Goal: Communication & Community: Ask a question

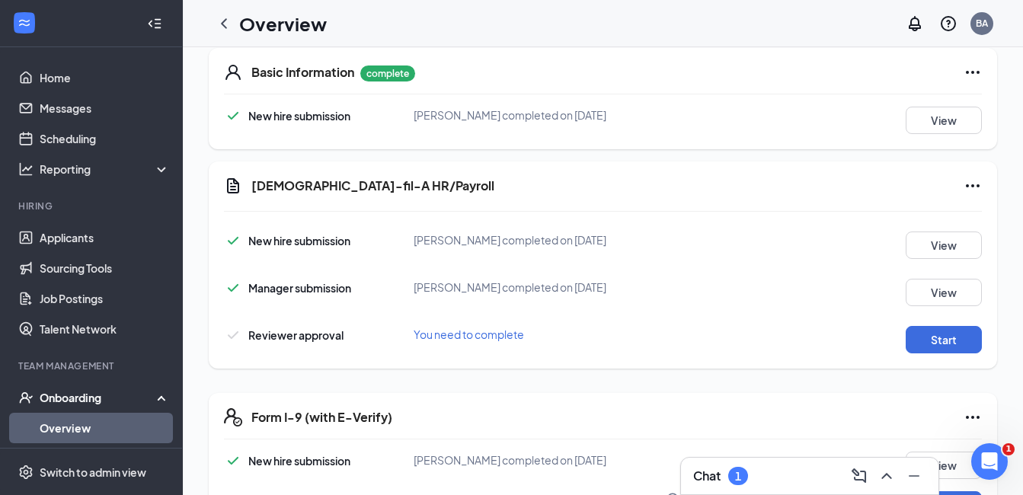
scroll to position [237, 0]
click at [932, 343] on button "Start" at bounding box center [944, 338] width 76 height 27
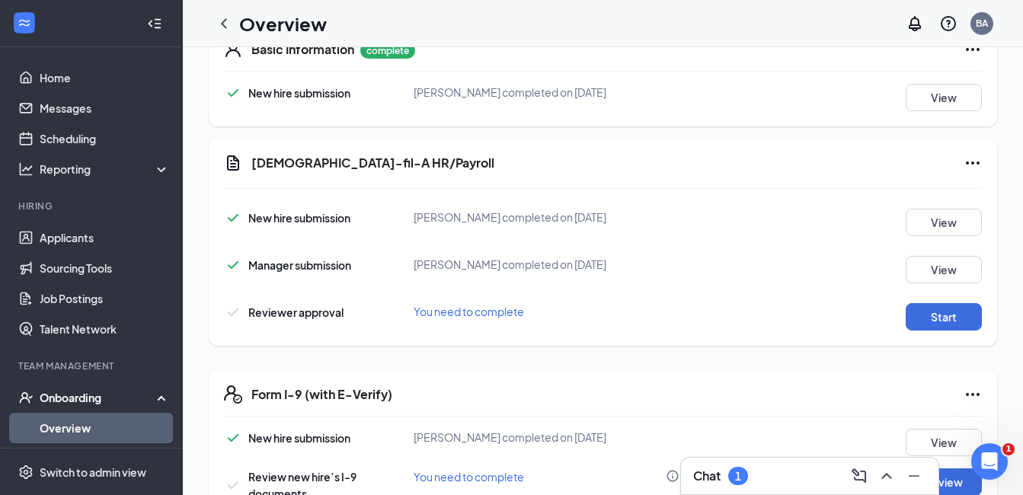
scroll to position [334, 0]
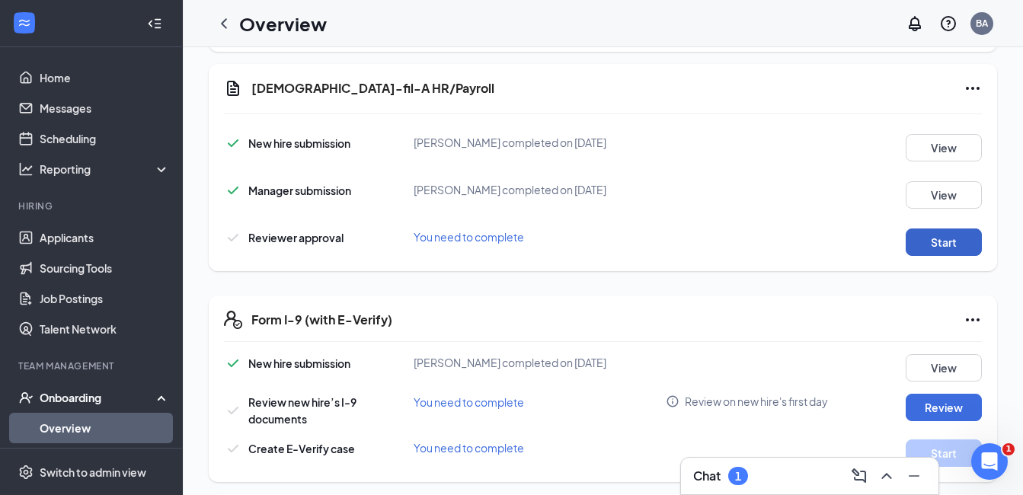
click at [938, 243] on button "Start" at bounding box center [944, 242] width 76 height 27
click at [924, 185] on button "View" at bounding box center [944, 194] width 76 height 27
click at [919, 152] on button "View" at bounding box center [944, 147] width 76 height 27
click at [931, 244] on button "Start" at bounding box center [944, 242] width 76 height 27
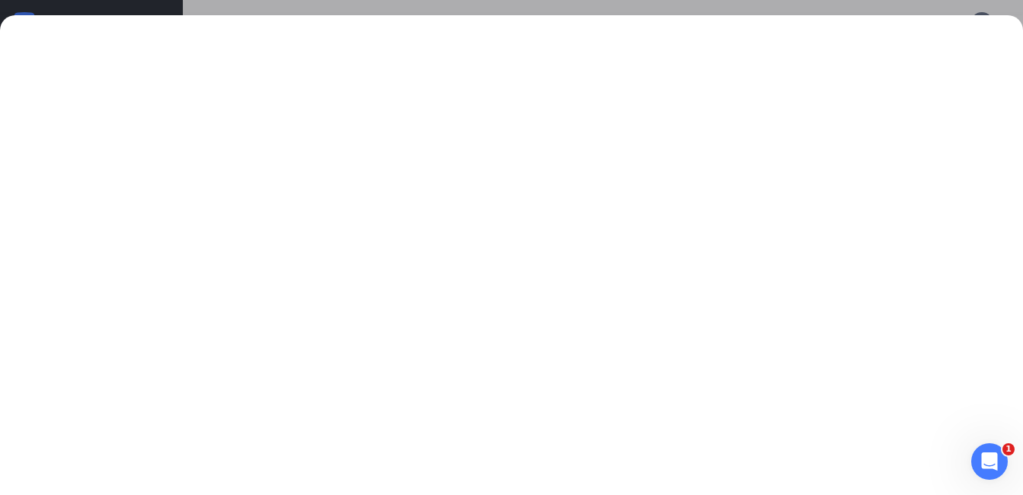
click at [992, 462] on icon "Open Intercom Messenger" at bounding box center [989, 461] width 25 height 25
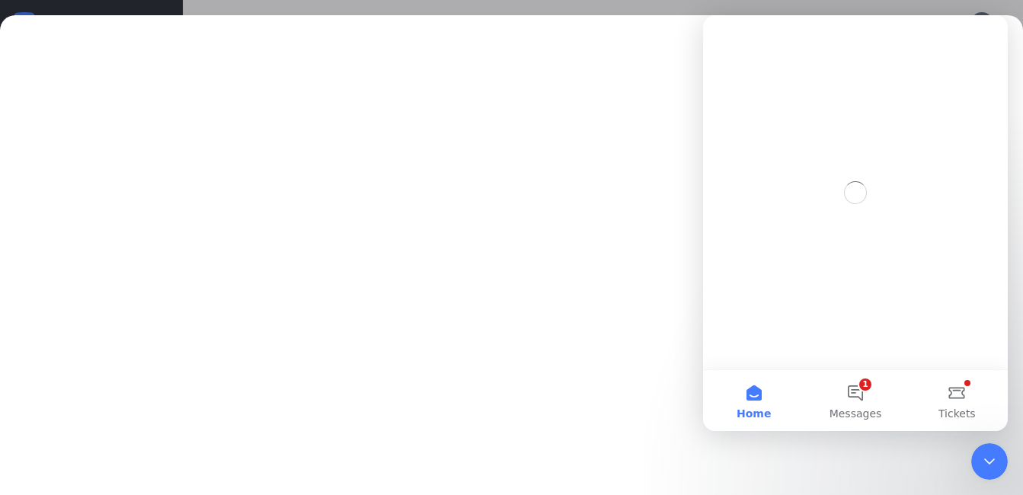
scroll to position [0, 0]
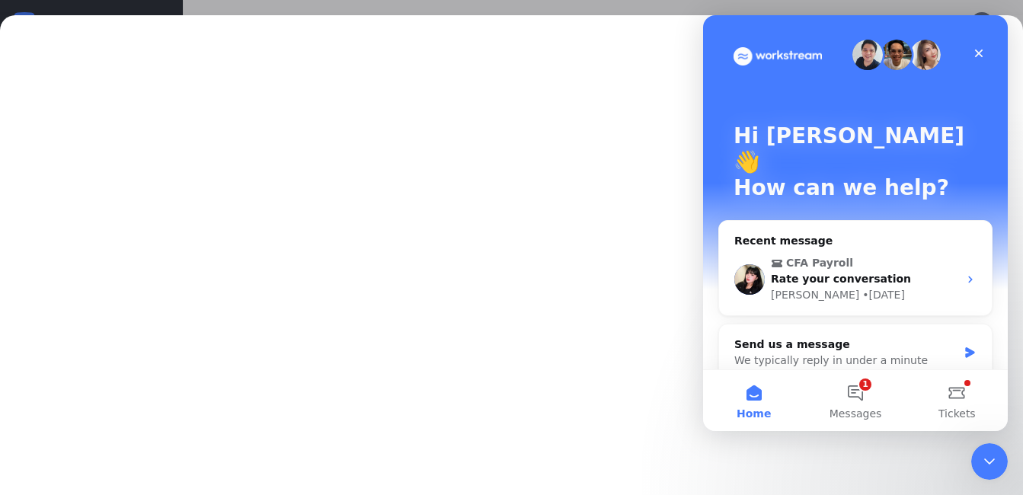
click at [856, 273] on span "Rate your conversation" at bounding box center [841, 279] width 140 height 12
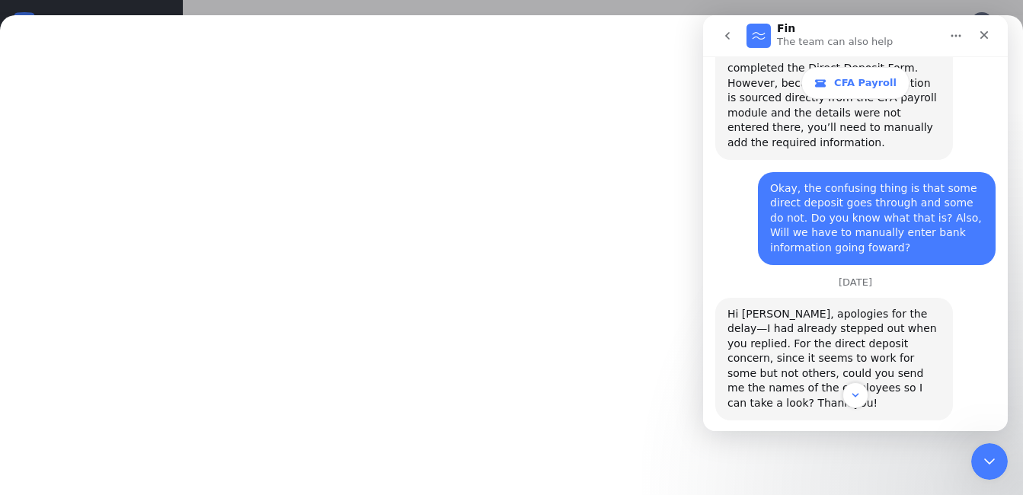
scroll to position [1802, 0]
click at [723, 37] on icon "go back" at bounding box center [727, 36] width 12 height 12
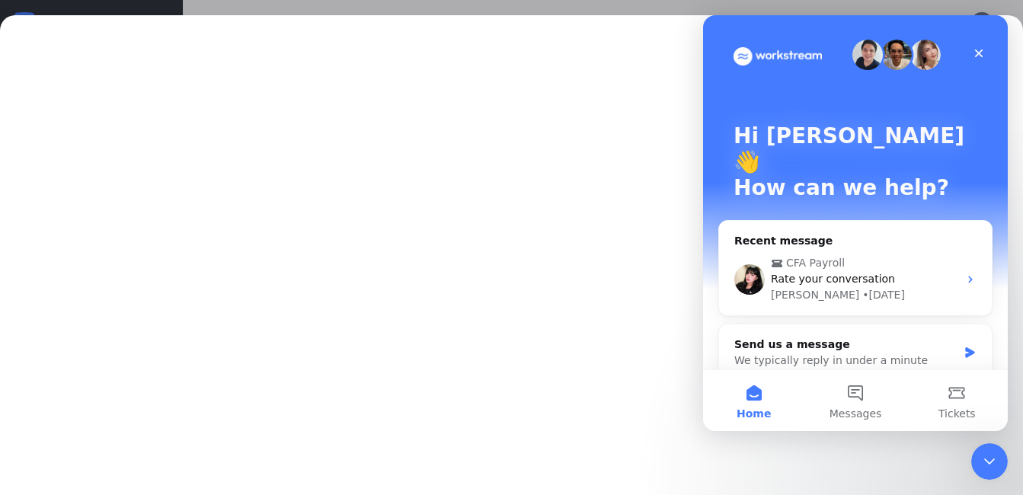
click at [862, 353] on div "We typically reply in under a minute" at bounding box center [845, 361] width 223 height 16
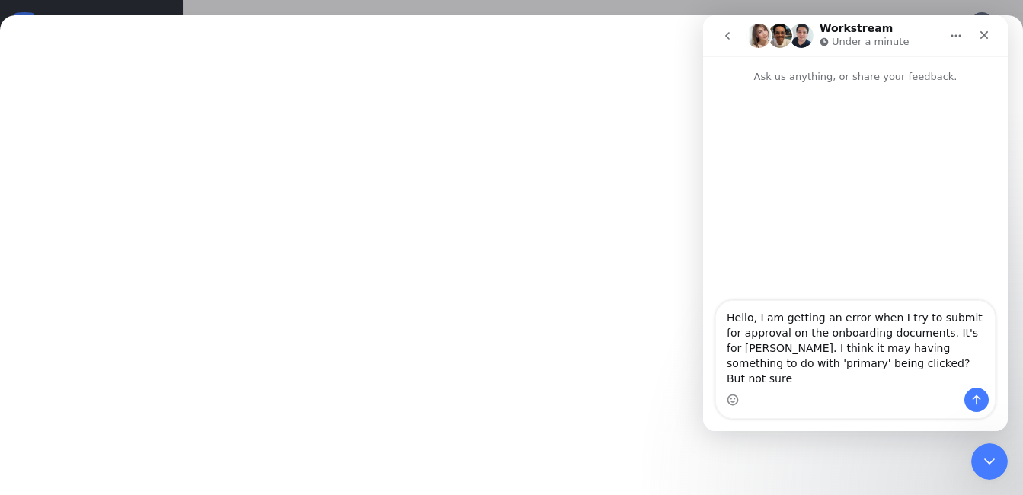
type textarea "Hello, I am getting an error when I try to submit for approval on the onboardin…"
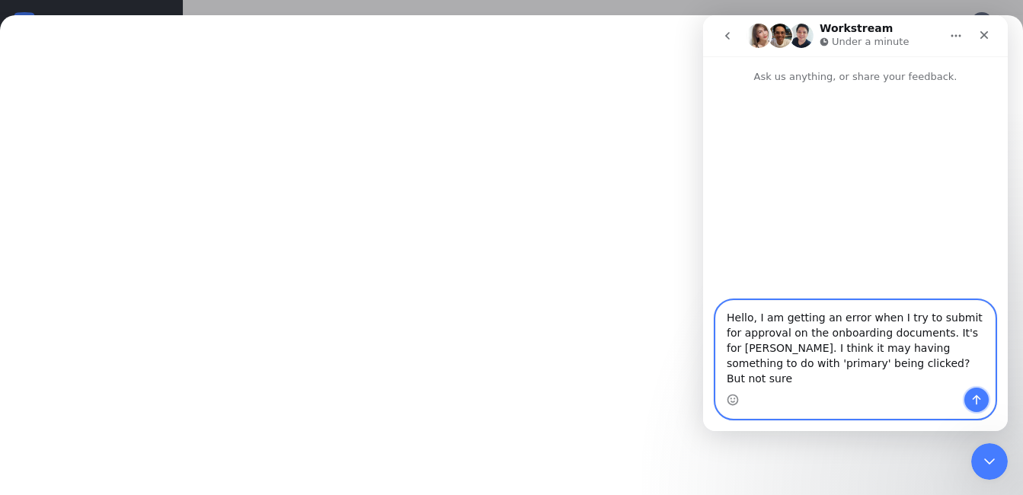
click at [974, 396] on icon "Send a message…" at bounding box center [976, 400] width 12 height 12
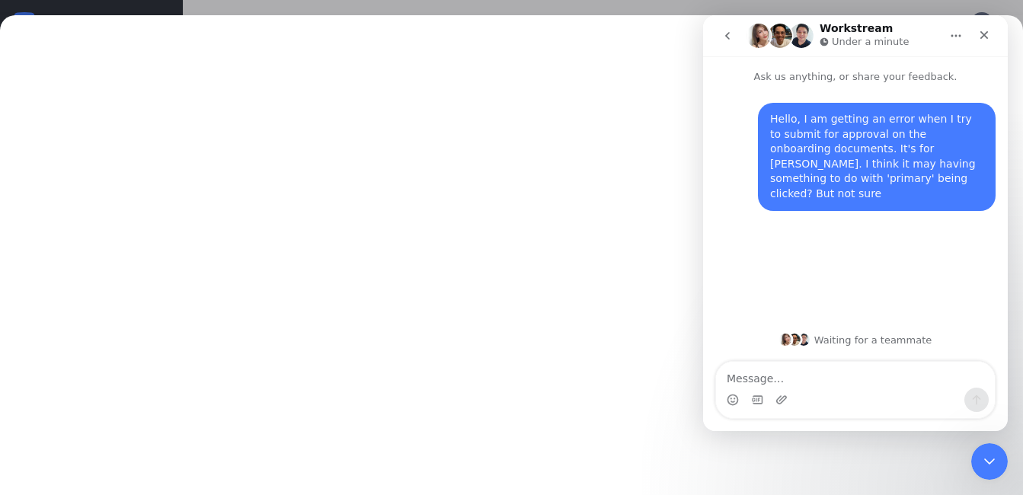
click at [727, 41] on icon "go back" at bounding box center [727, 36] width 12 height 12
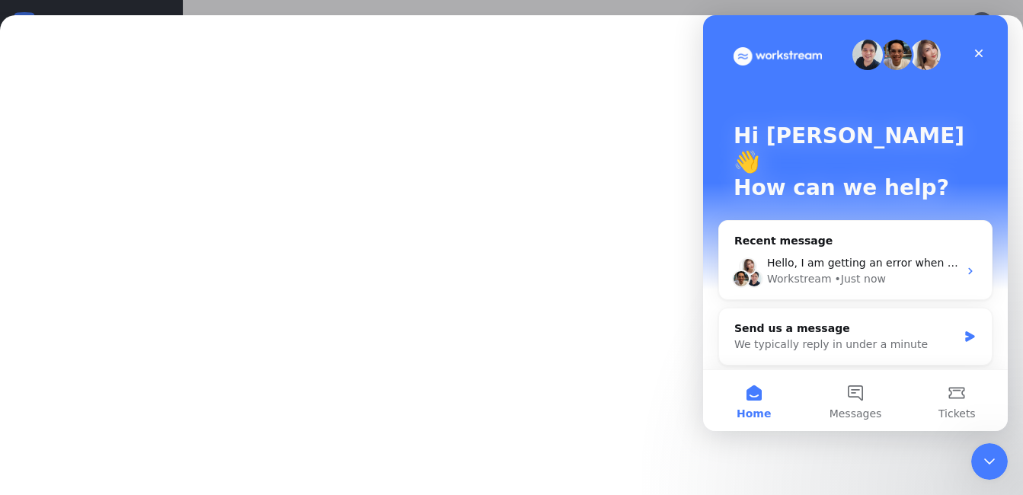
click at [813, 243] on div "Hello, I am getting an error when I try to submit for approval on the onboardin…" at bounding box center [855, 271] width 273 height 56
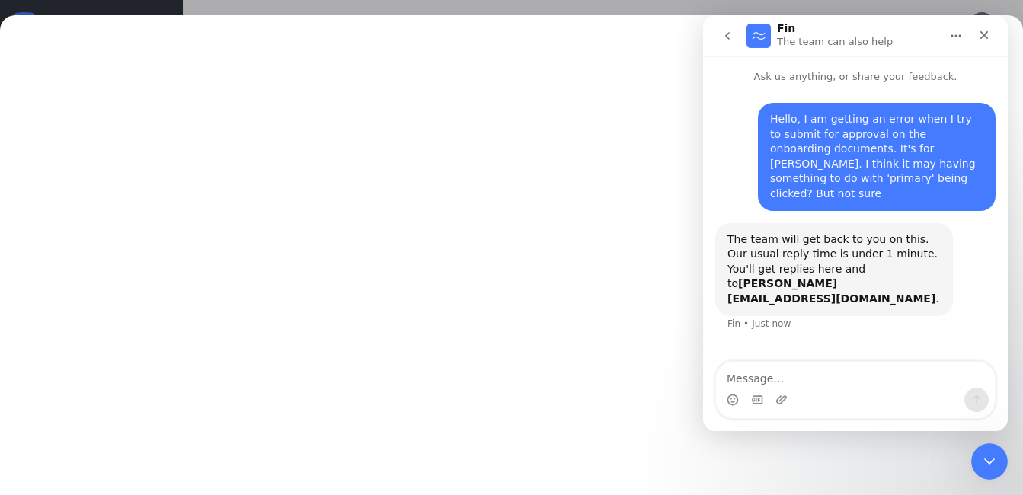
click at [722, 31] on icon "go back" at bounding box center [727, 36] width 12 height 12
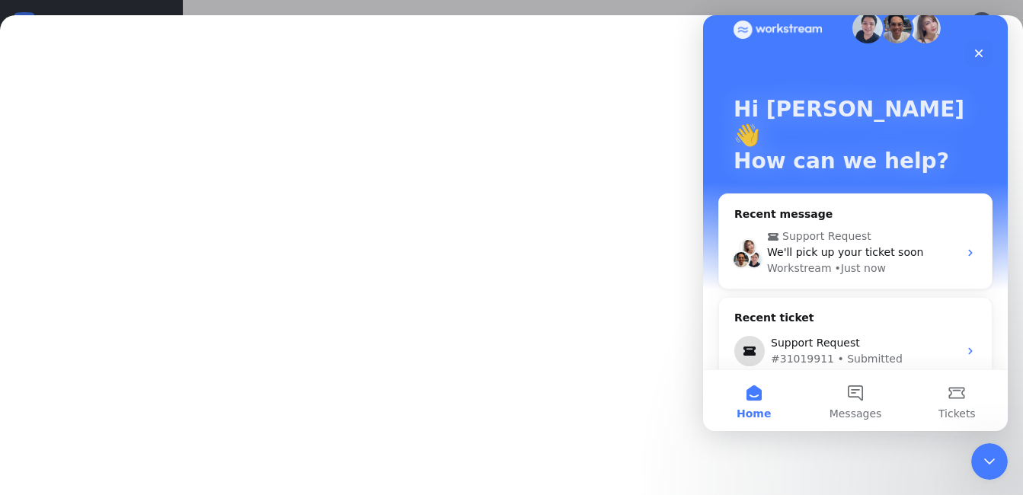
scroll to position [28, 0]
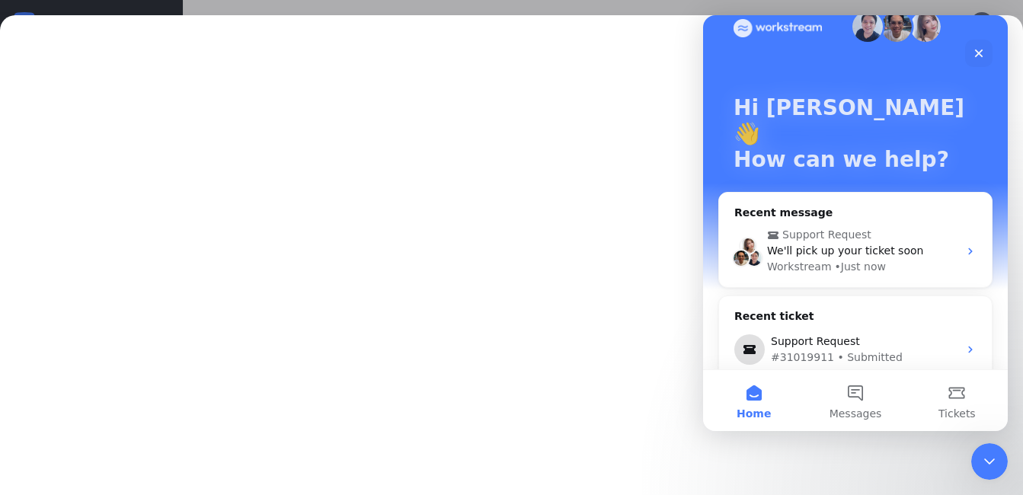
click at [881, 334] on div "Support Request" at bounding box center [864, 342] width 187 height 16
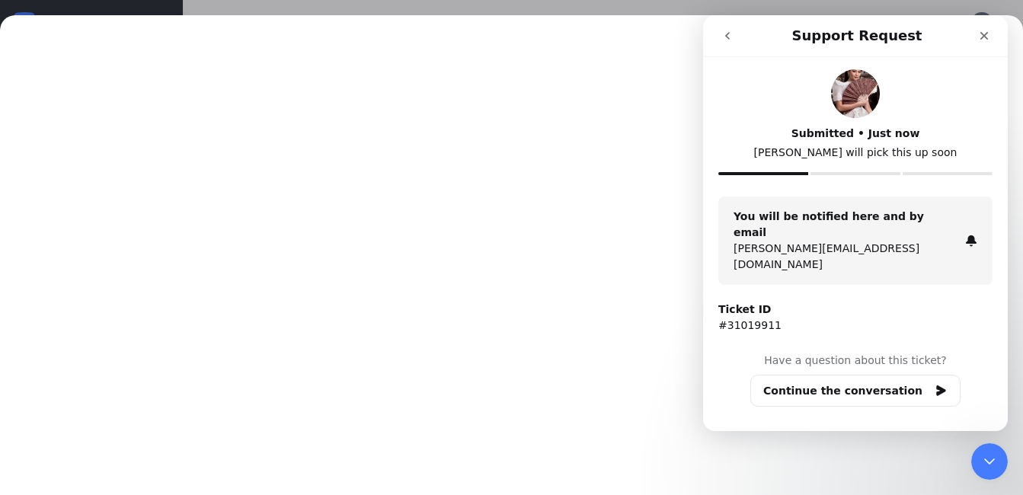
click at [730, 34] on icon "go back" at bounding box center [727, 36] width 12 height 12
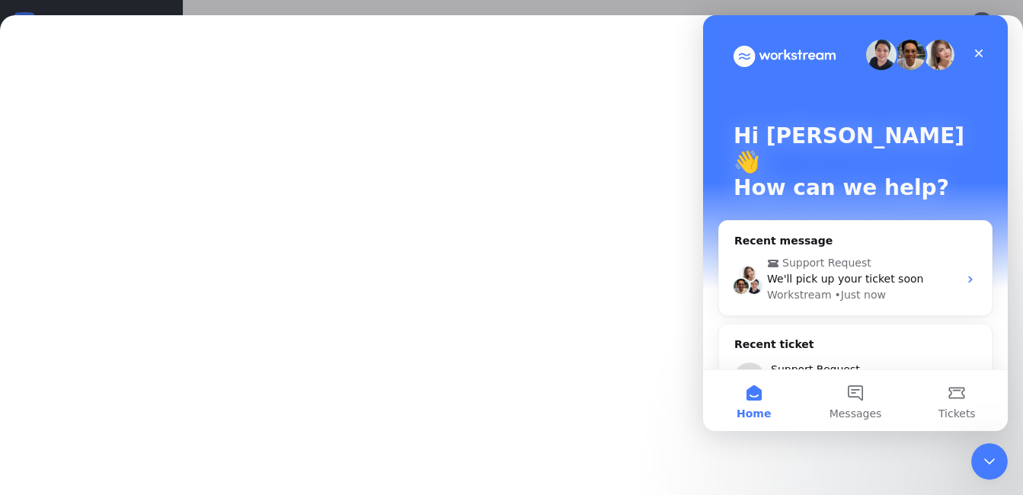
click at [857, 393] on button "Messages" at bounding box center [854, 400] width 101 height 61
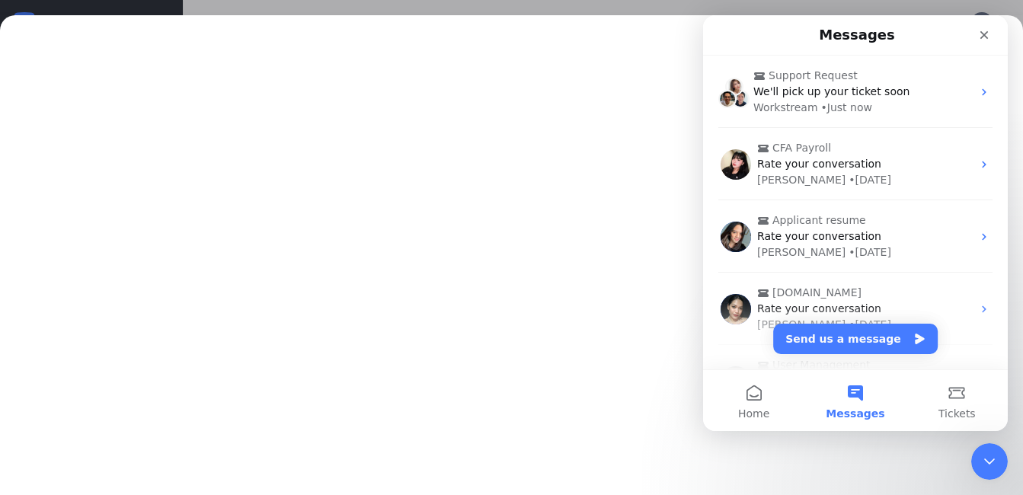
click at [852, 152] on span "CFA Payroll" at bounding box center [857, 148] width 200 height 16
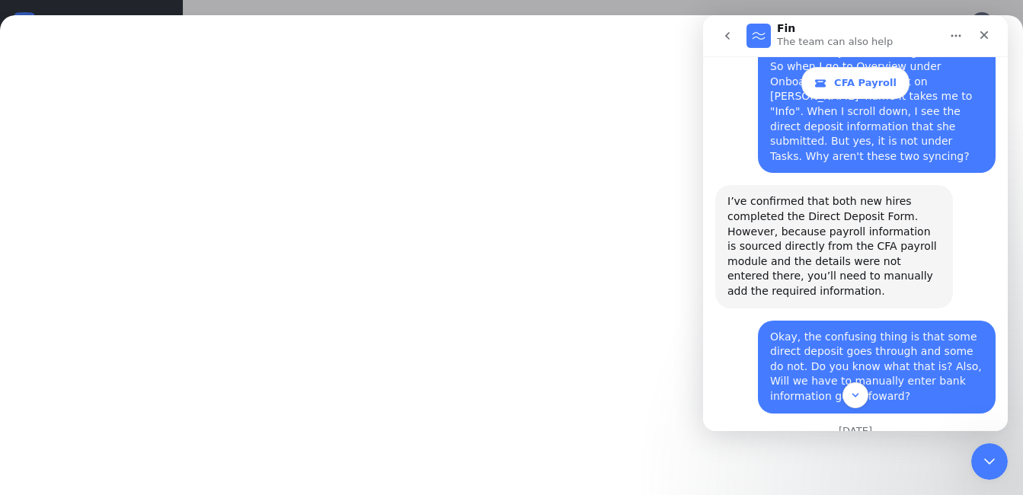
scroll to position [1655, 0]
click at [734, 37] on button "go back" at bounding box center [727, 35] width 29 height 29
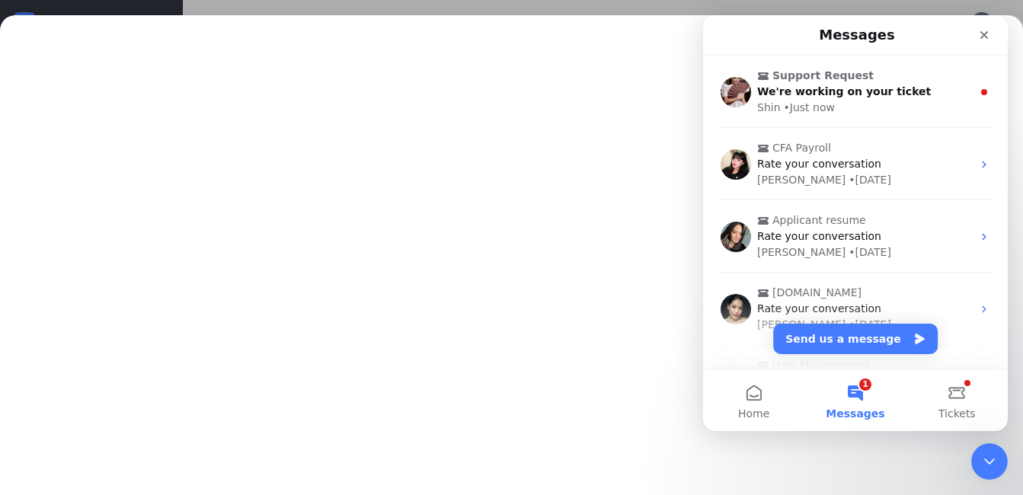
scroll to position [0, 0]
click at [817, 83] on span "Support Request" at bounding box center [822, 76] width 101 height 16
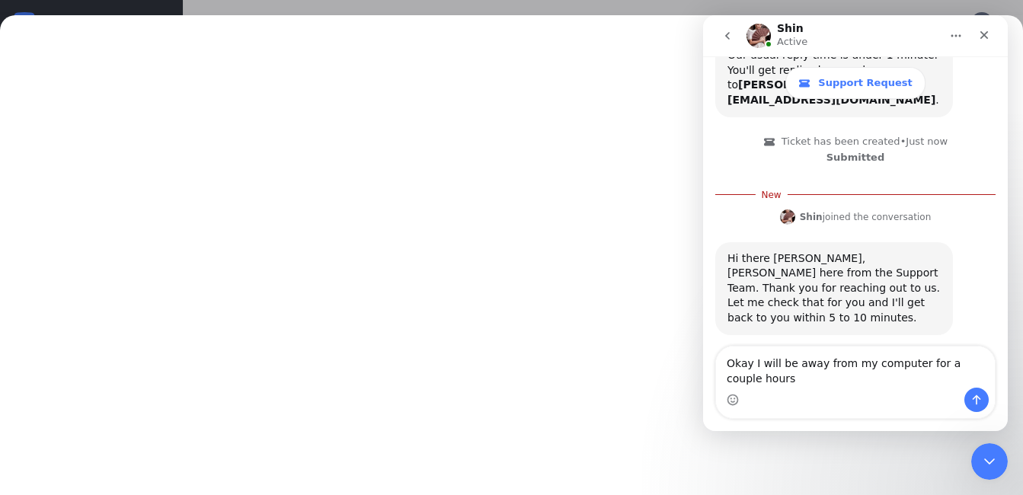
scroll to position [254, 0]
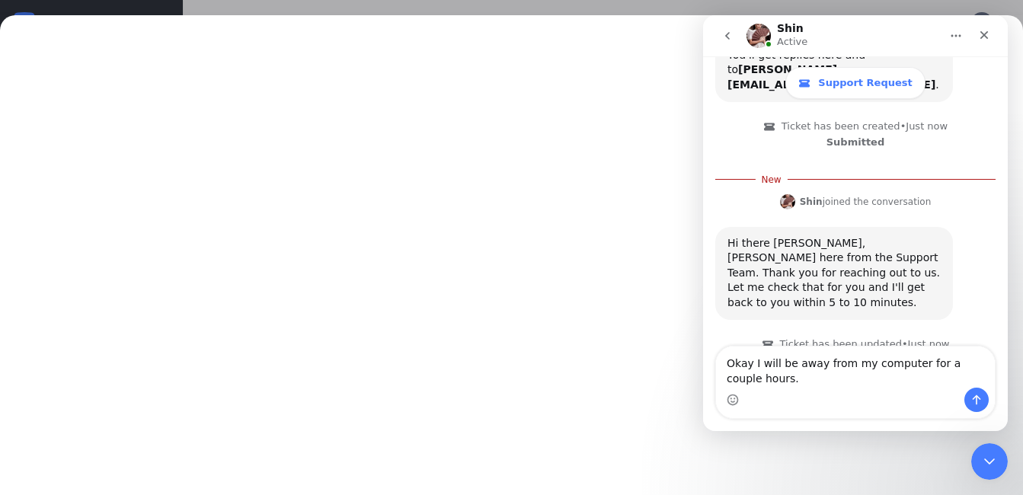
type textarea "Okay I will be away from my computer for a couple hours."
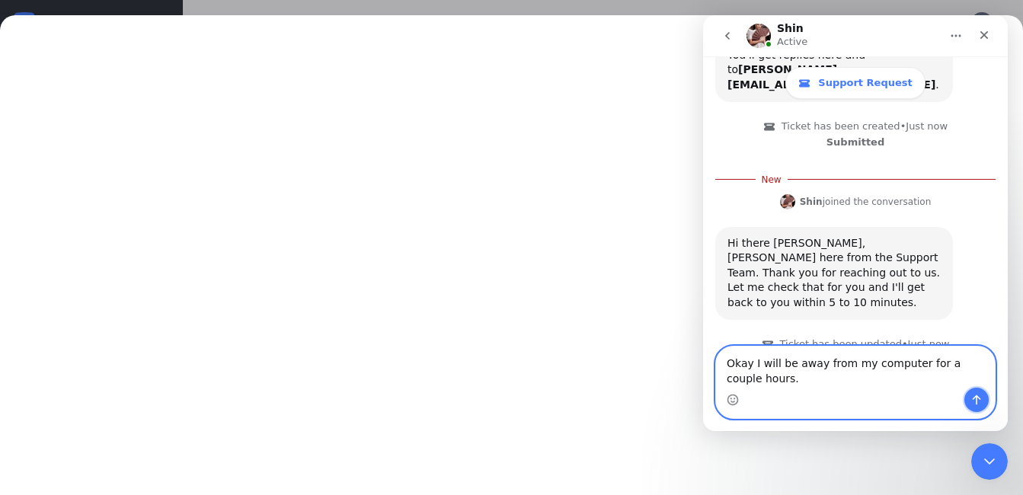
click at [975, 397] on icon "Send a message…" at bounding box center [977, 400] width 8 height 10
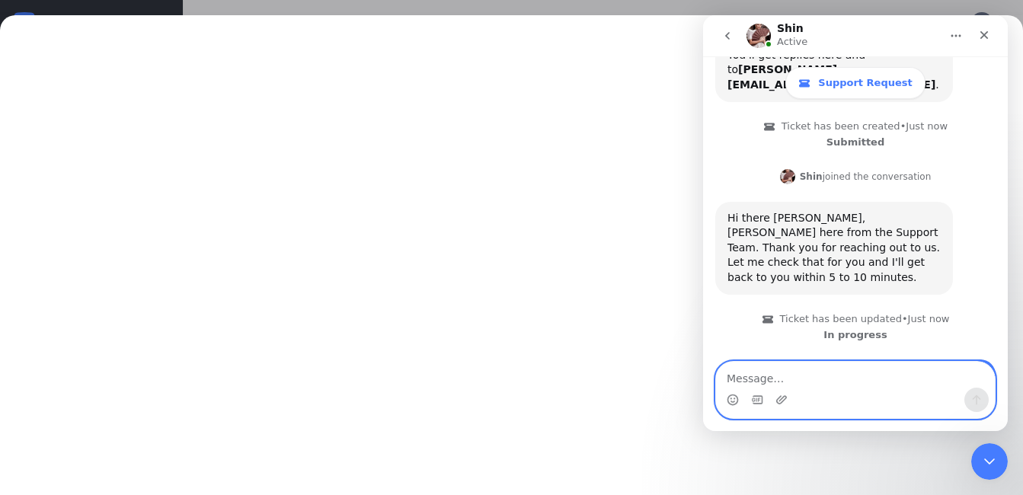
scroll to position [274, 0]
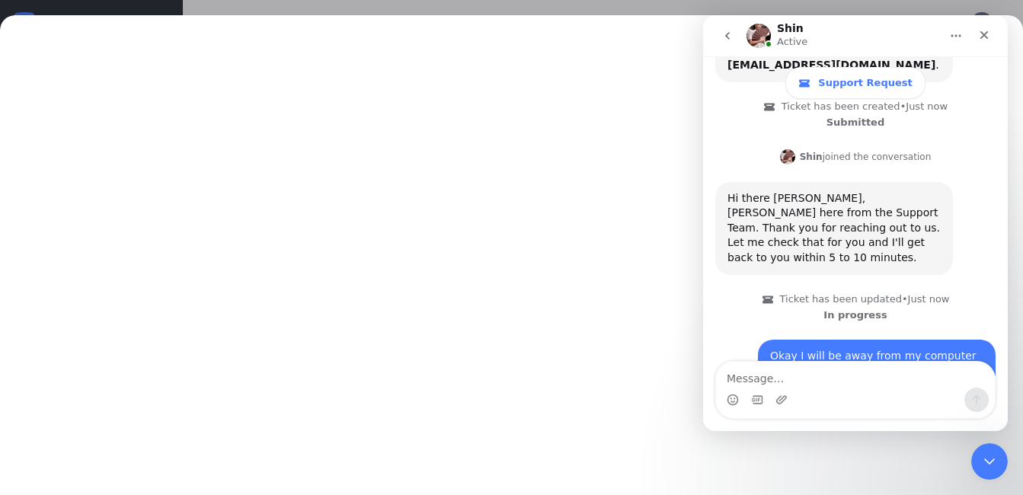
click at [973, 459] on div "Close Intercom Messenger" at bounding box center [989, 461] width 37 height 37
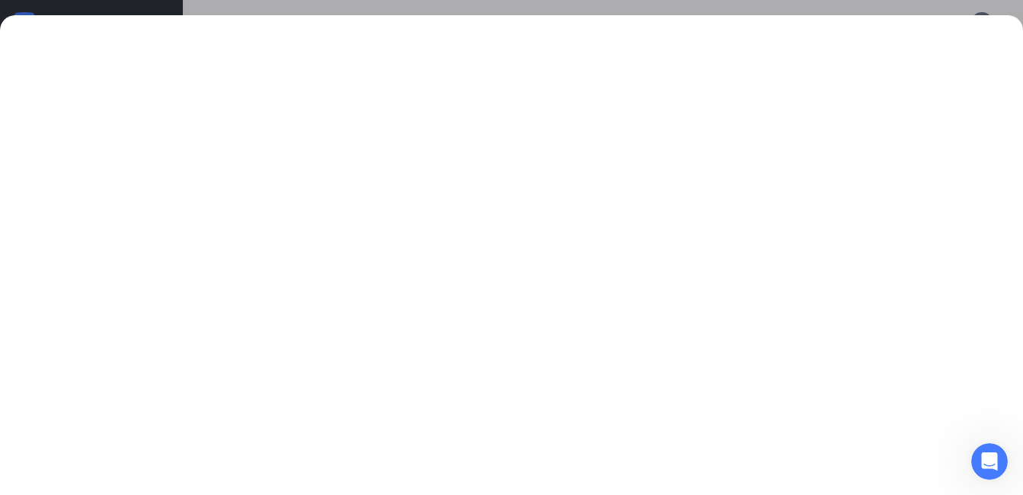
click at [986, 465] on icon "Open Intercom Messenger" at bounding box center [989, 461] width 25 height 25
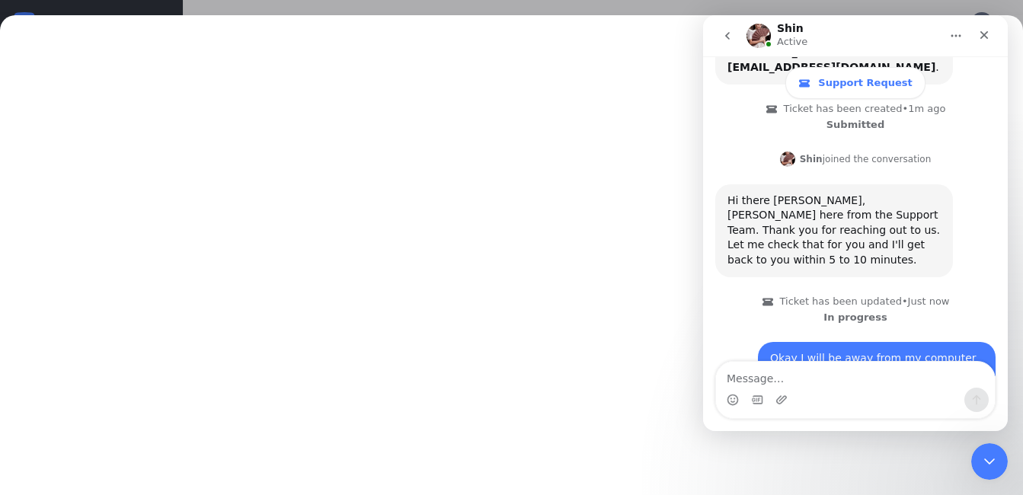
click at [814, 395] on div "Intercom messenger" at bounding box center [855, 400] width 279 height 24
click at [753, 373] on textarea "Message…" at bounding box center [855, 375] width 279 height 26
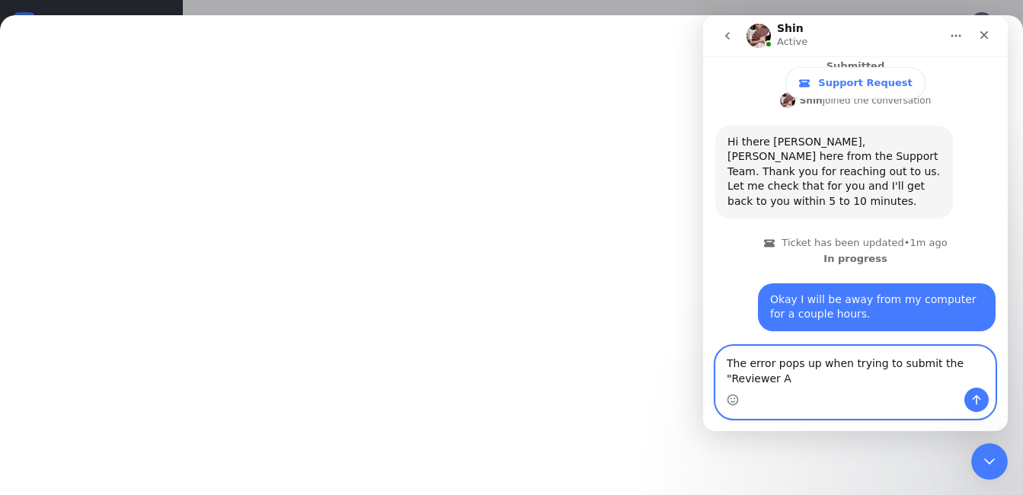
scroll to position [348, 0]
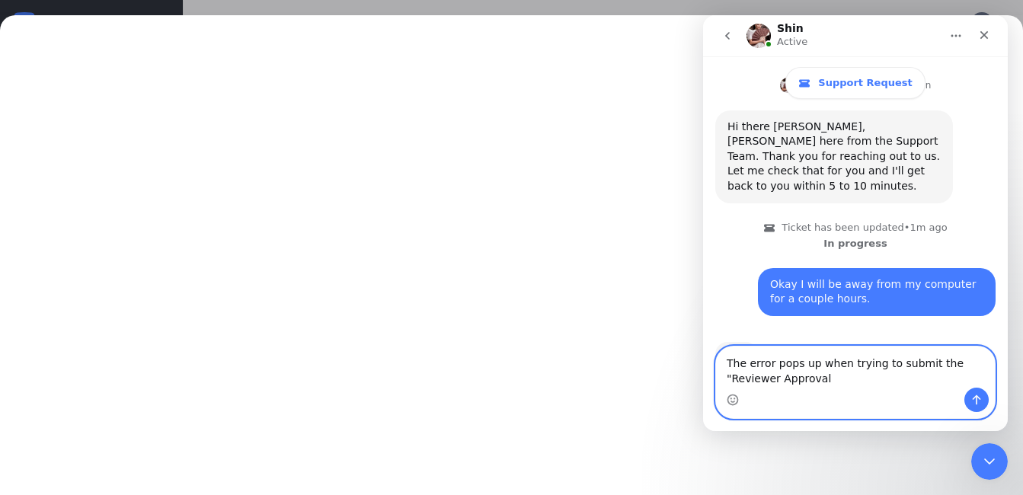
type textarea "The error pops up when trying to submit the "Reviewer Approval""
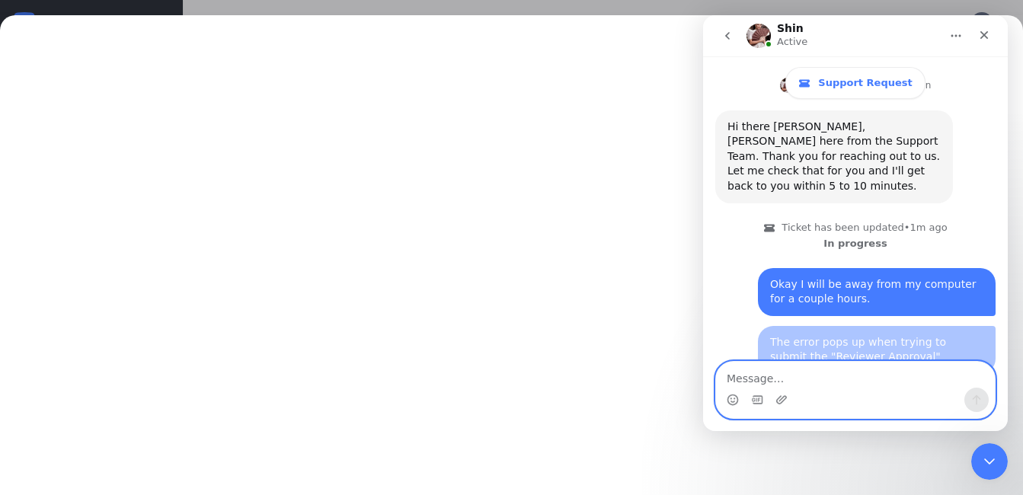
scroll to position [382, 0]
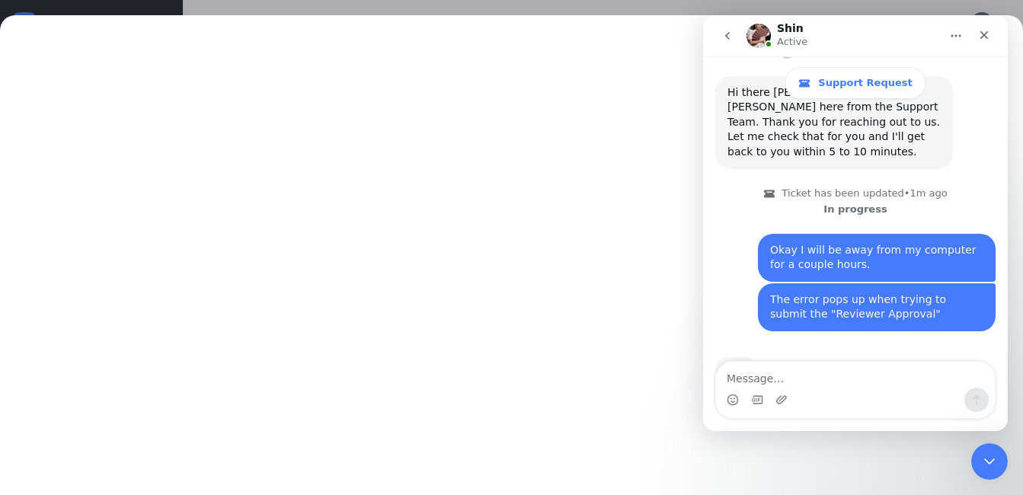
click at [724, 38] on icon "go back" at bounding box center [727, 36] width 12 height 12
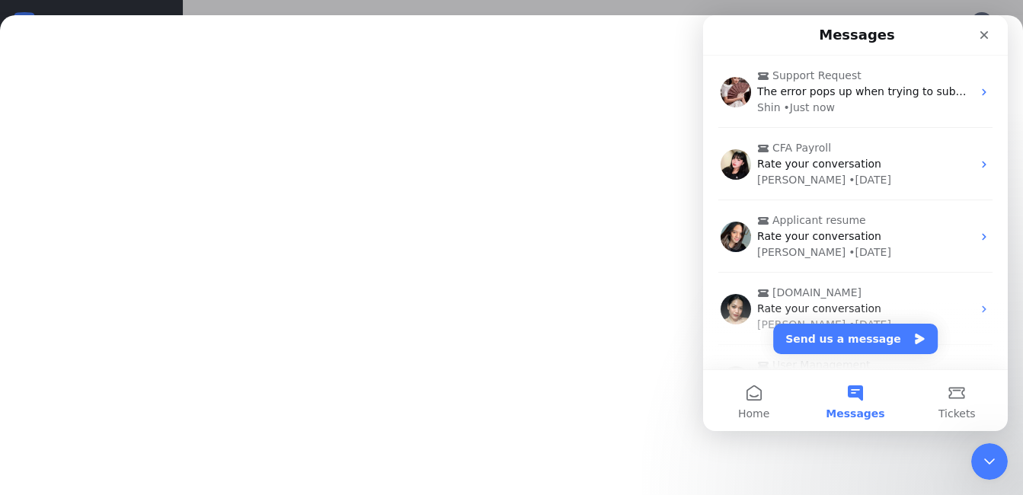
scroll to position [0, 0]
click at [982, 42] on div "Close" at bounding box center [983, 34] width 27 height 27
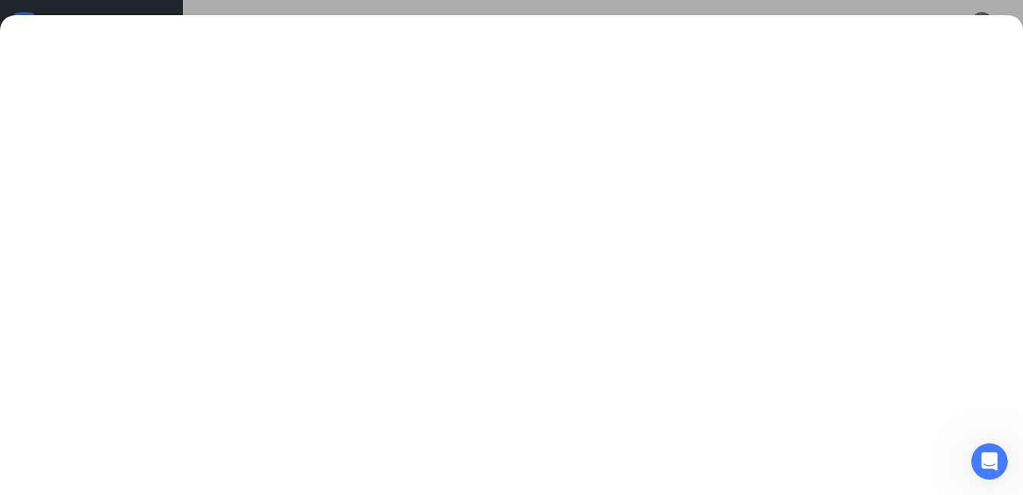
click at [995, 465] on icon "Open Intercom Messenger" at bounding box center [989, 461] width 25 height 25
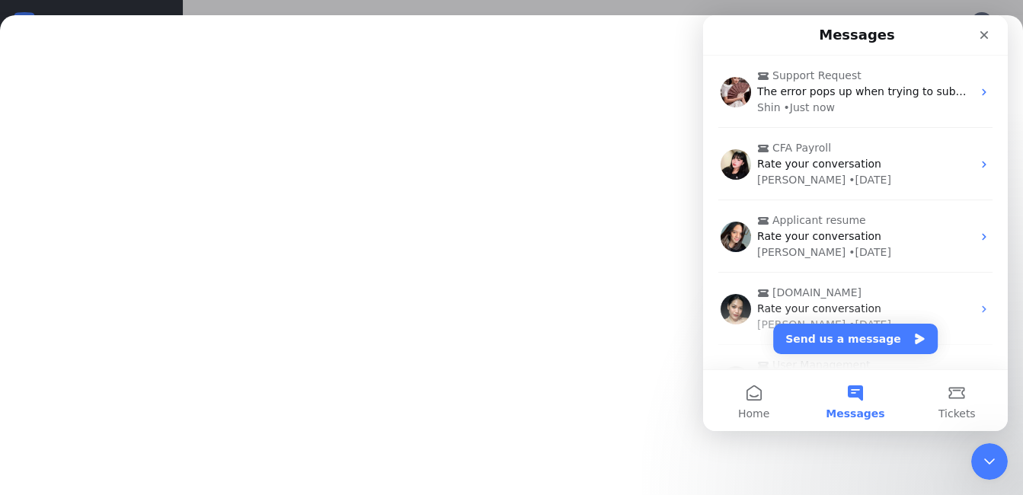
click at [785, 97] on span "The error pops up when trying to submit the "Reviewer Approval"" at bounding box center [932, 91] width 350 height 12
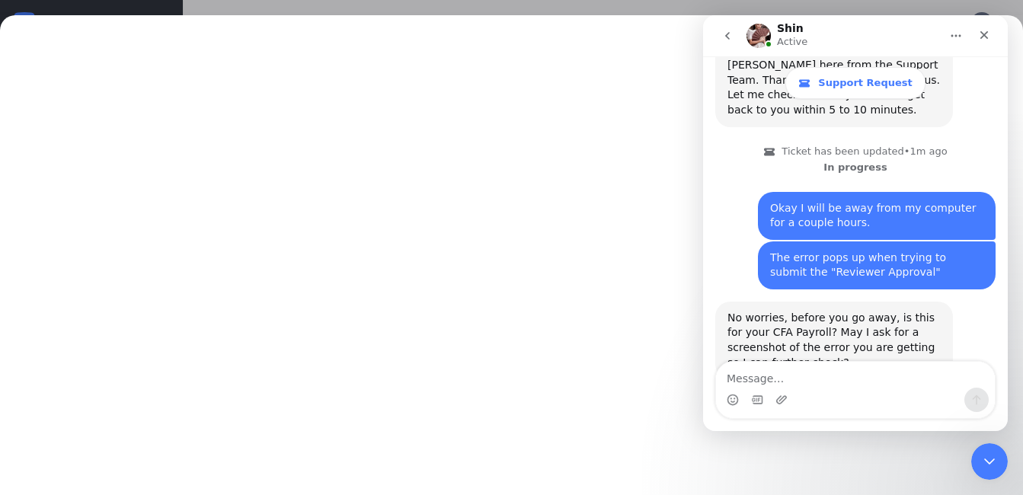
scroll to position [429, 0]
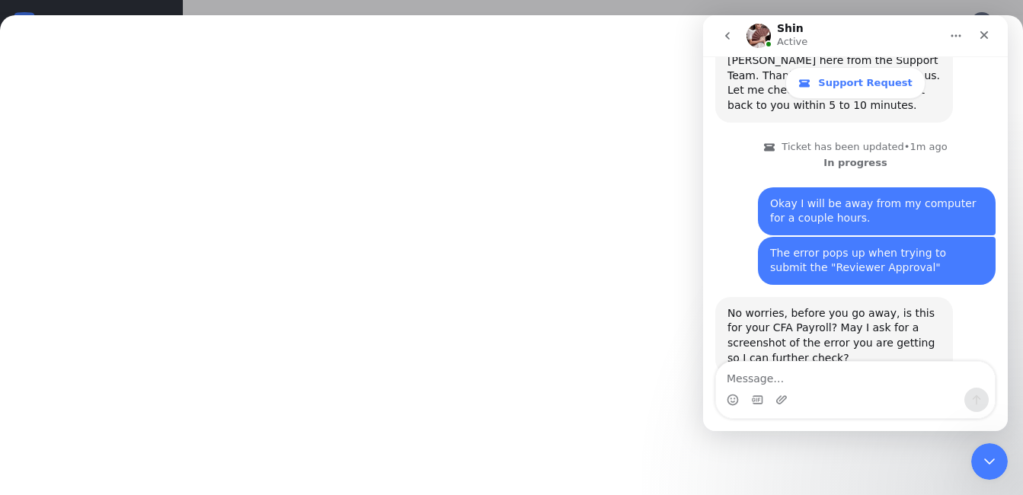
type textarea "{"message":" URL: https://[DOMAIN_NAME]/v2/team-members\n method: post\n respon…"
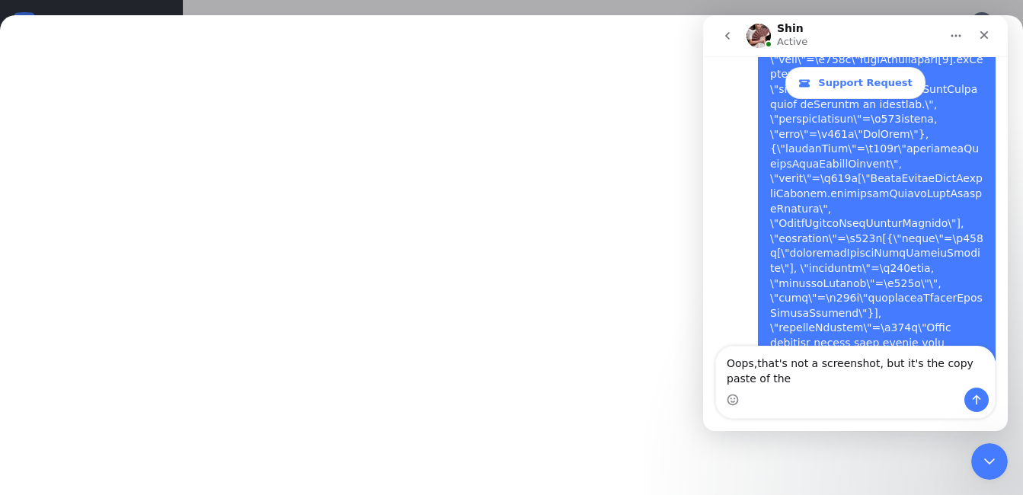
scroll to position [1594, 0]
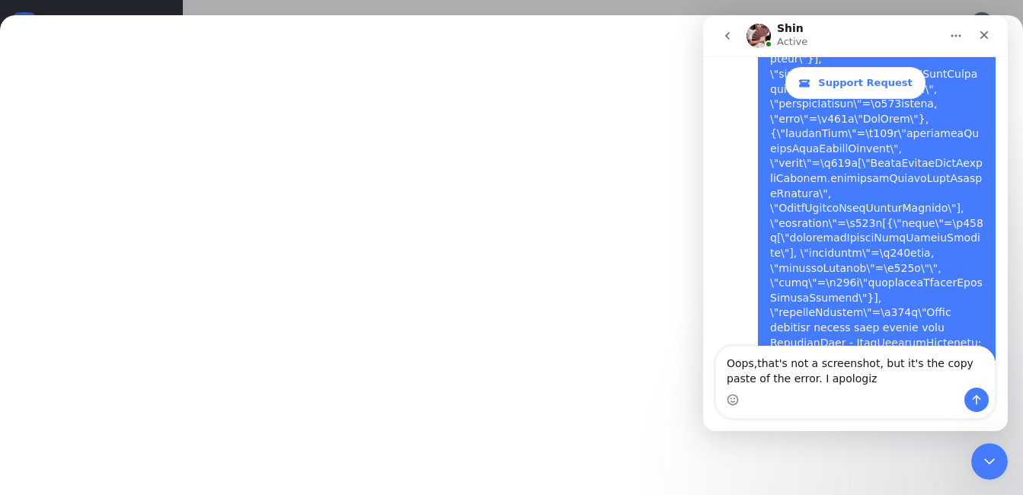
type textarea "Oops,that's not a screenshot, but it's the copy paste of the error. I apologize"
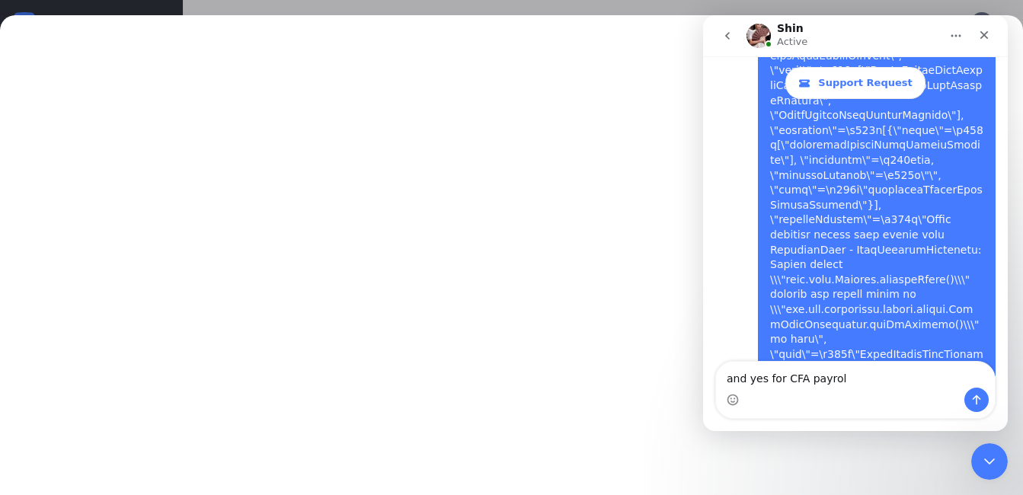
type textarea "and yes for CFA payroll"
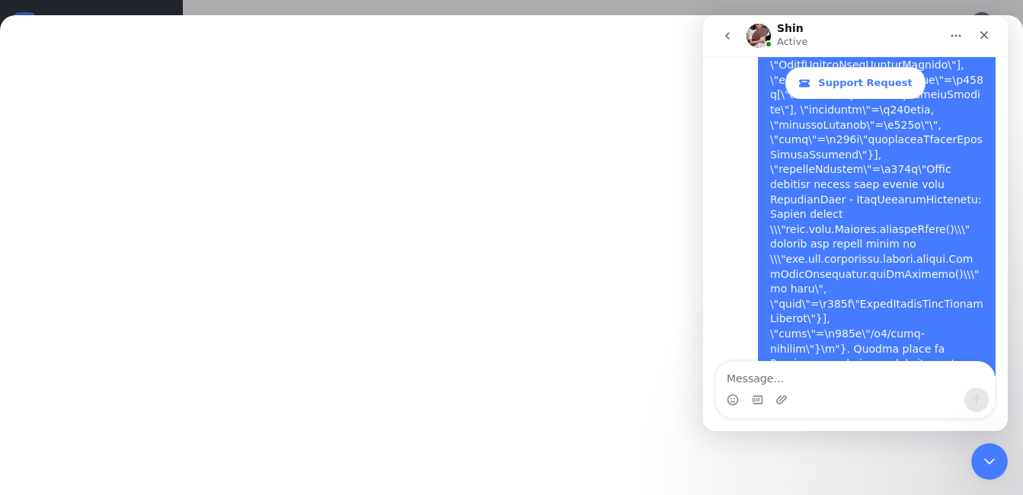
scroll to position [1739, 0]
